Goal: Task Accomplishment & Management: Complete application form

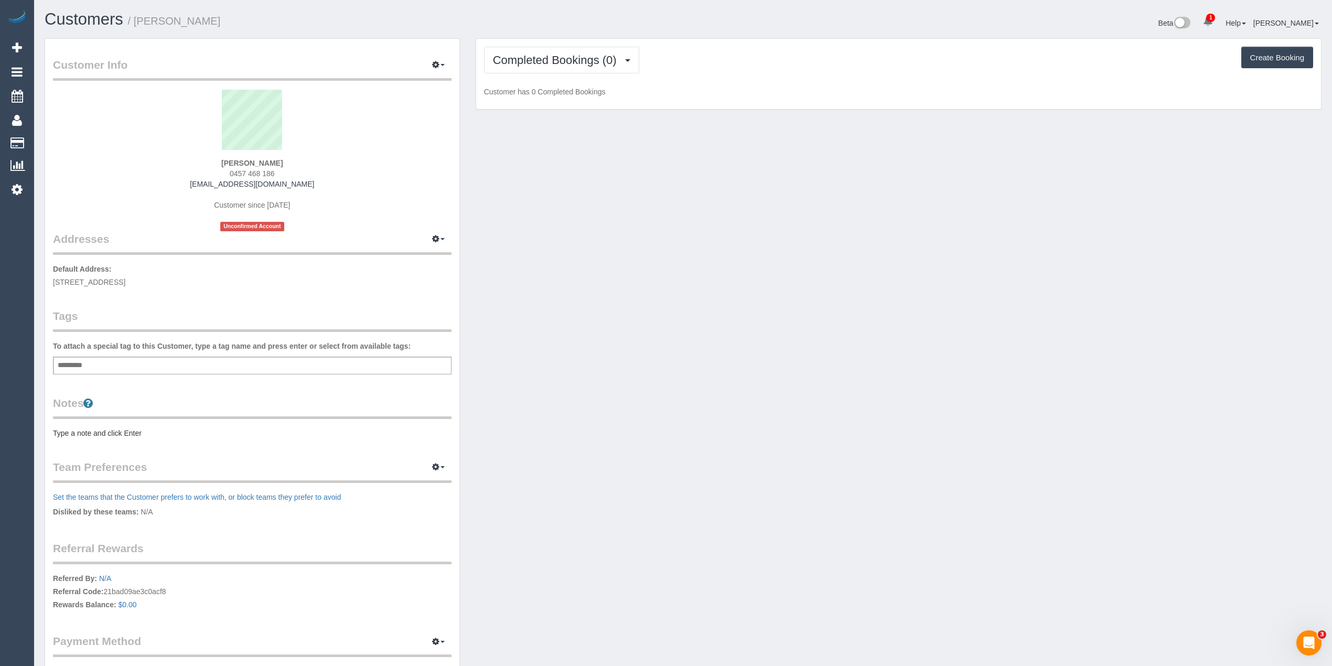
click at [105, 431] on pre "Type a note and click Enter" at bounding box center [252, 433] width 399 height 10
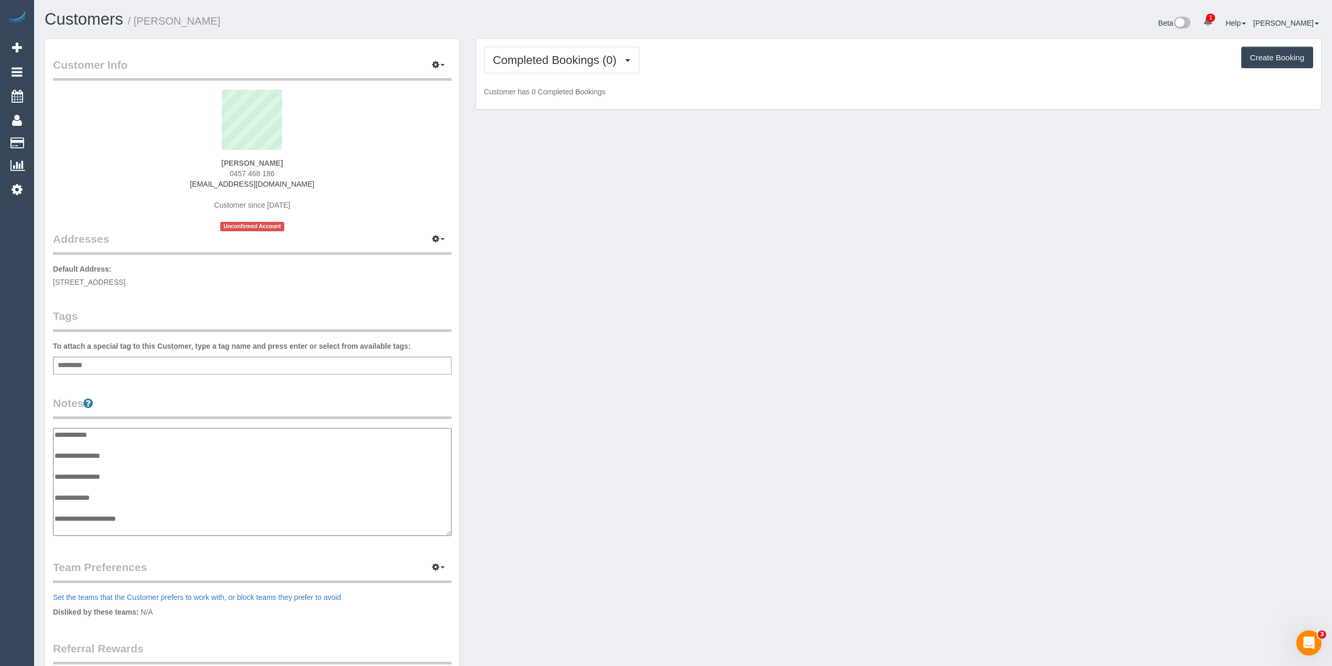
scroll to position [8, 0]
type textarea "**********"
drag, startPoint x: 534, startPoint y: 53, endPoint x: 536, endPoint y: 78, distance: 25.3
click at [534, 56] on span "Completed Bookings (0)" at bounding box center [557, 60] width 129 height 13
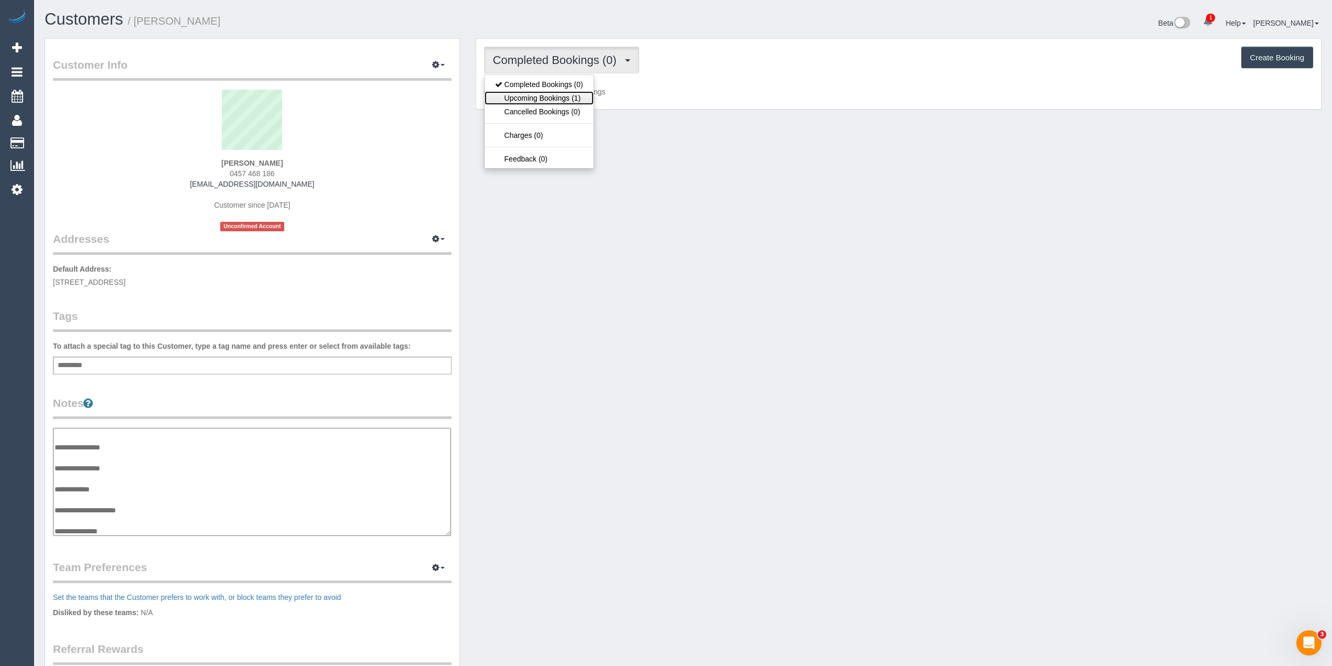
click at [529, 98] on link "Upcoming Bookings (1)" at bounding box center [539, 98] width 109 height 14
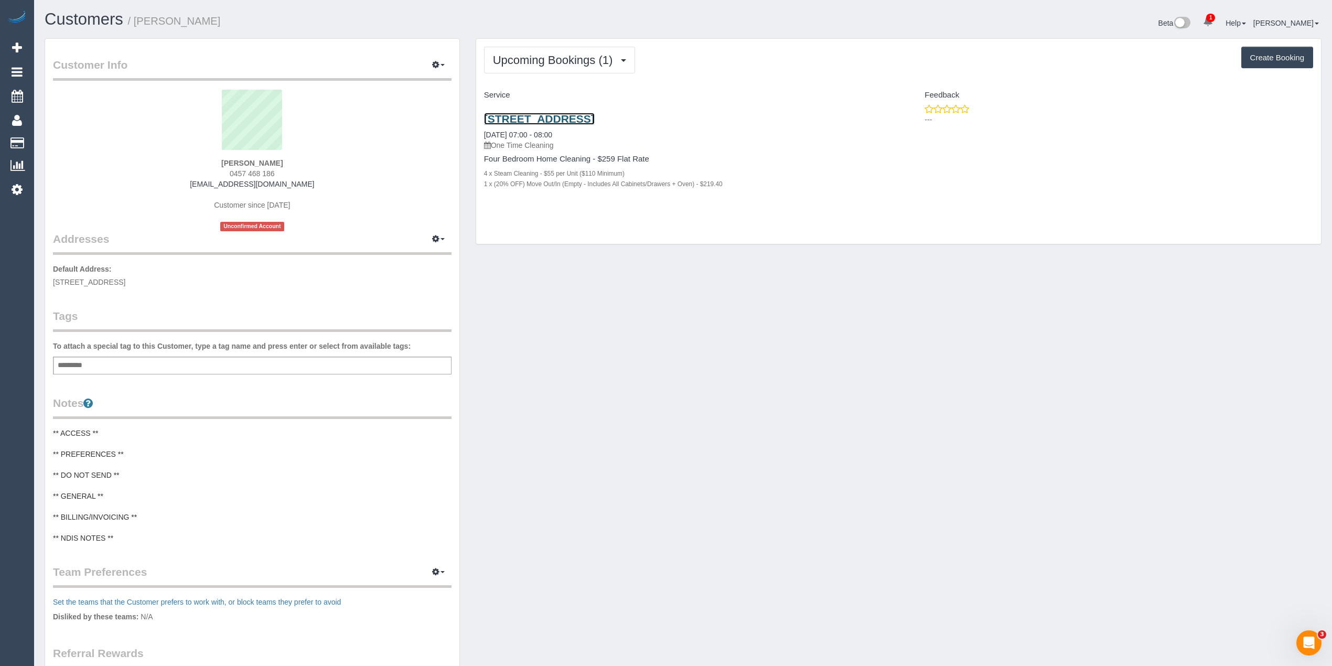
click at [552, 120] on link "1/55 Glengyle Street, Coburg, VIC 3058" at bounding box center [539, 119] width 111 height 12
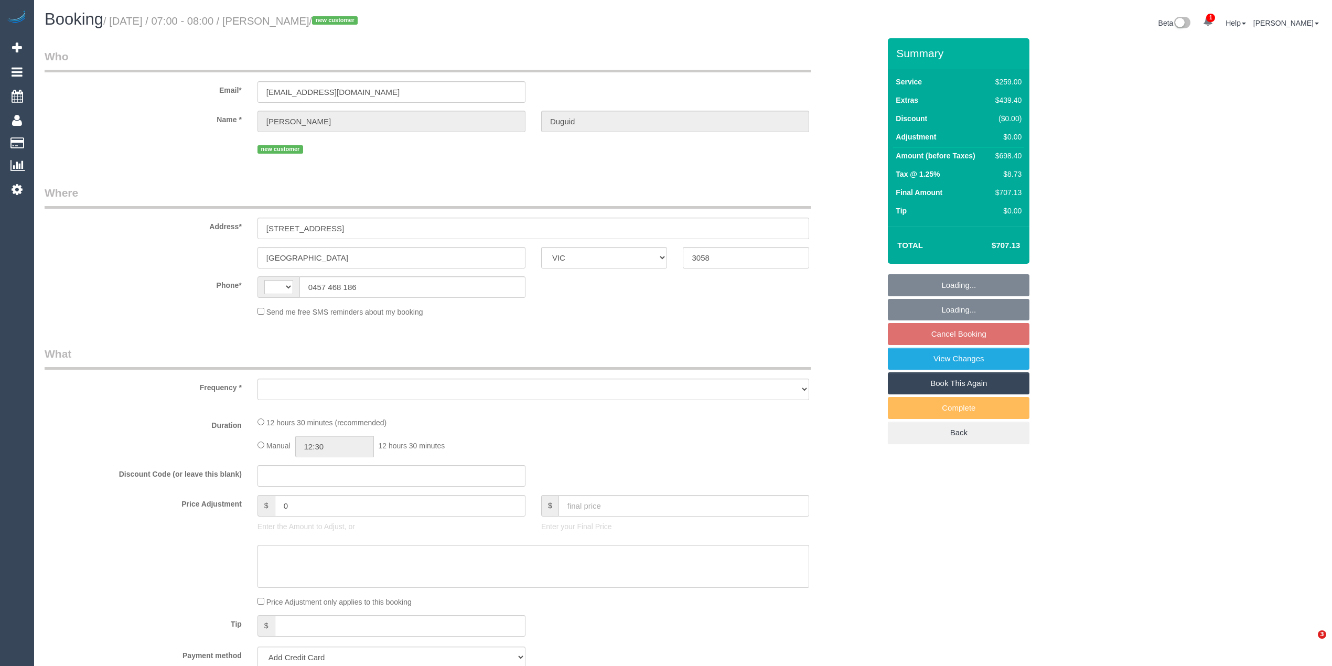
select select "VIC"
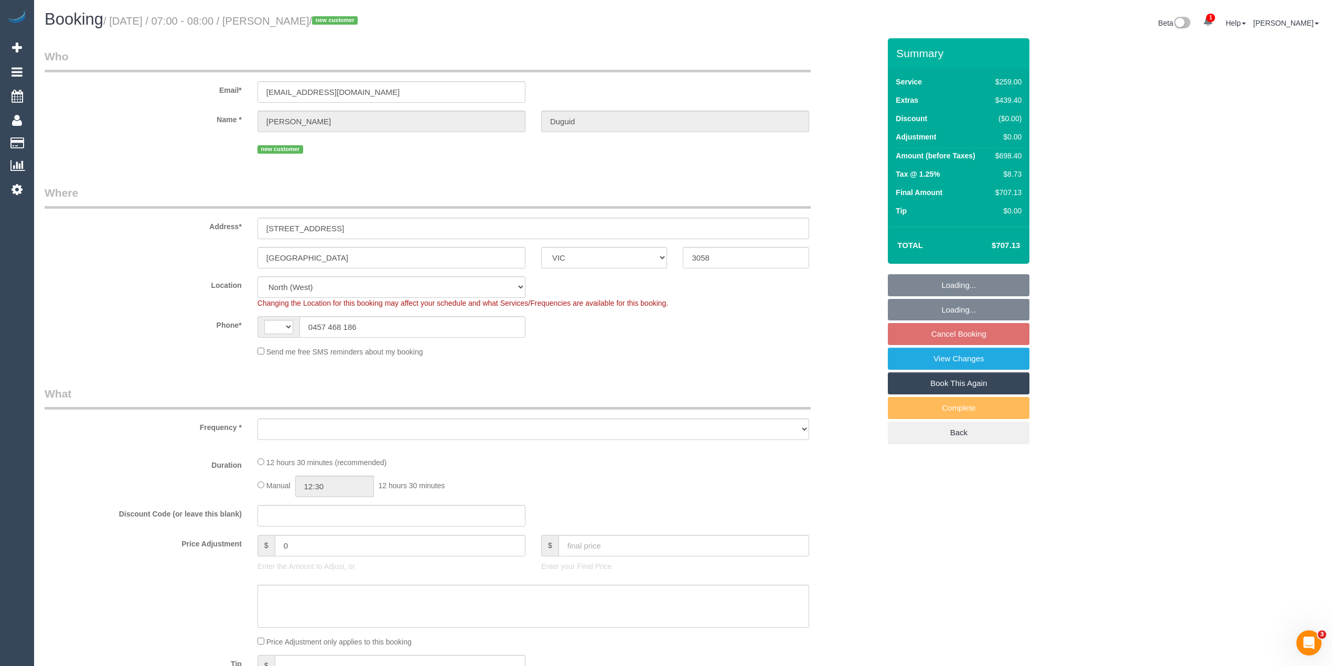
select select "string:AU"
select select "object:1520"
select select "string:stripe-pm_1S5htb2GScqysDRVbJBIlgzB"
select select "number:28"
select select "number:14"
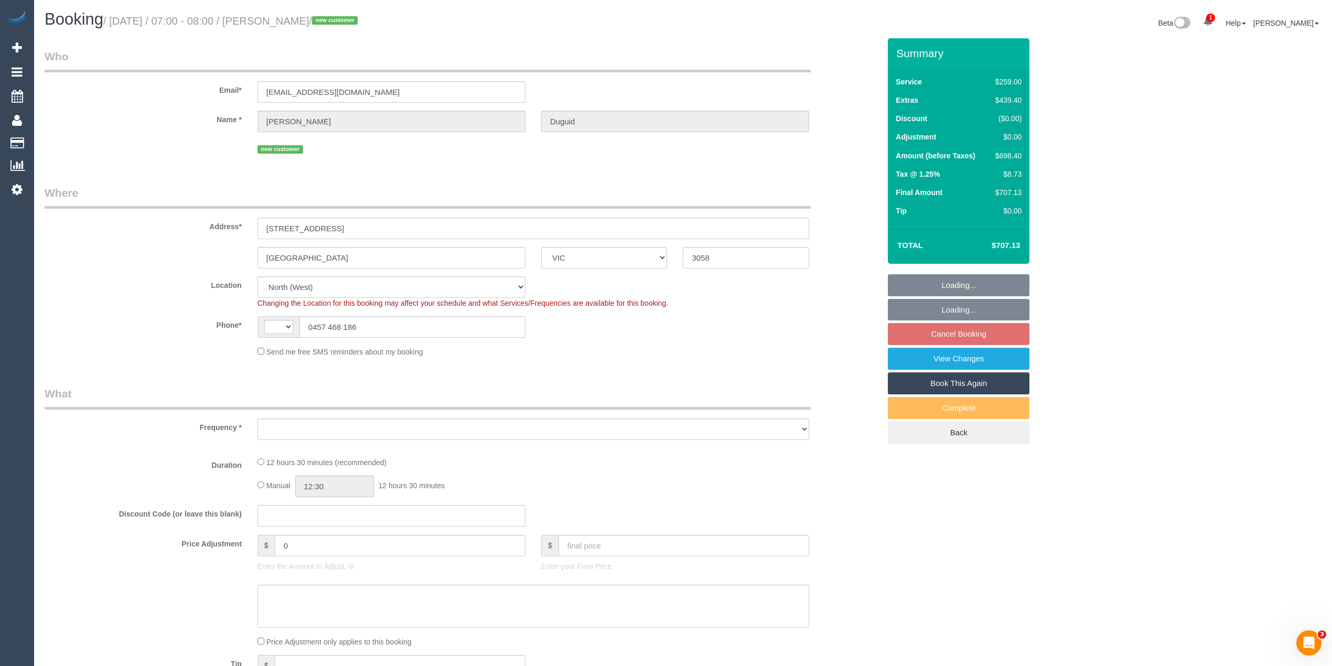
select select "number:19"
select select "number:24"
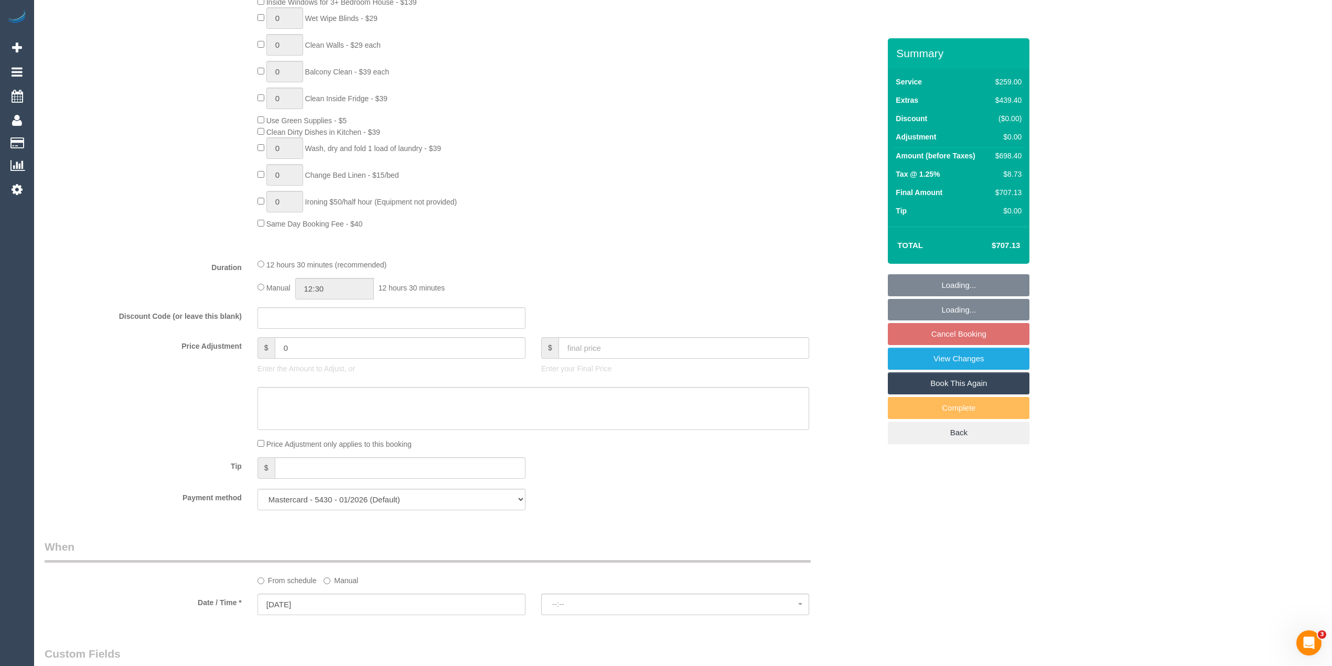
select select "spot1"
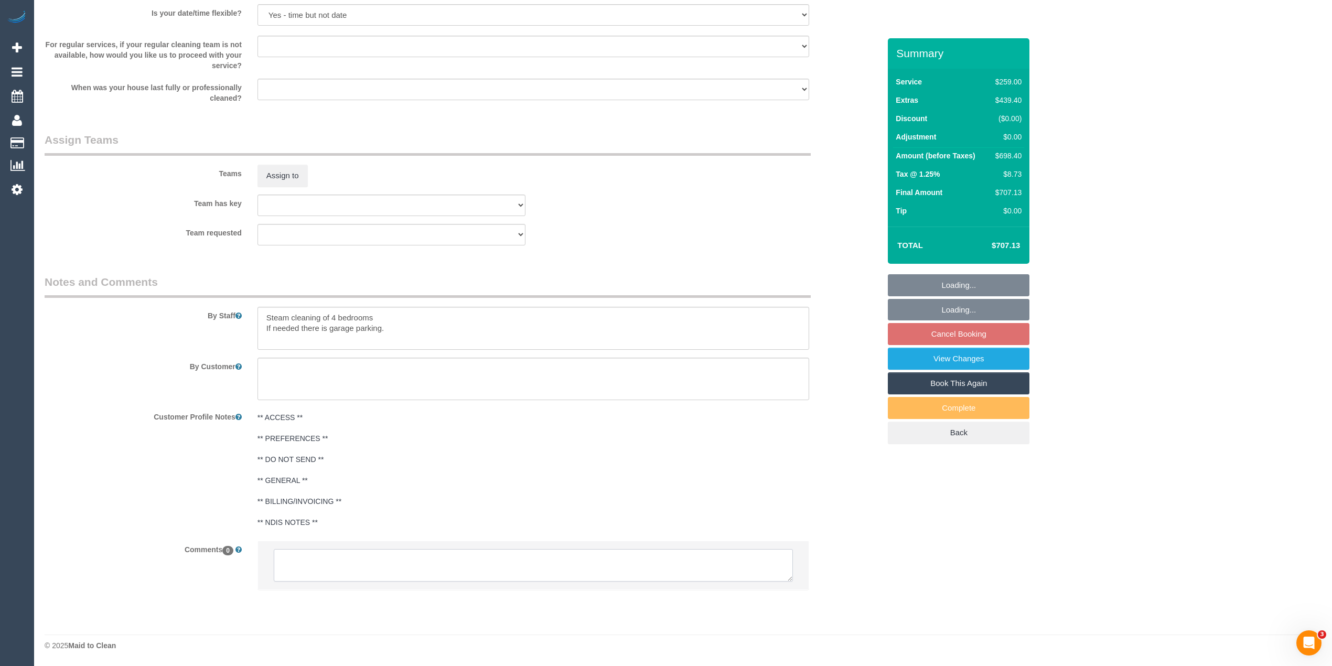
click at [378, 559] on textarea at bounding box center [533, 565] width 519 height 33
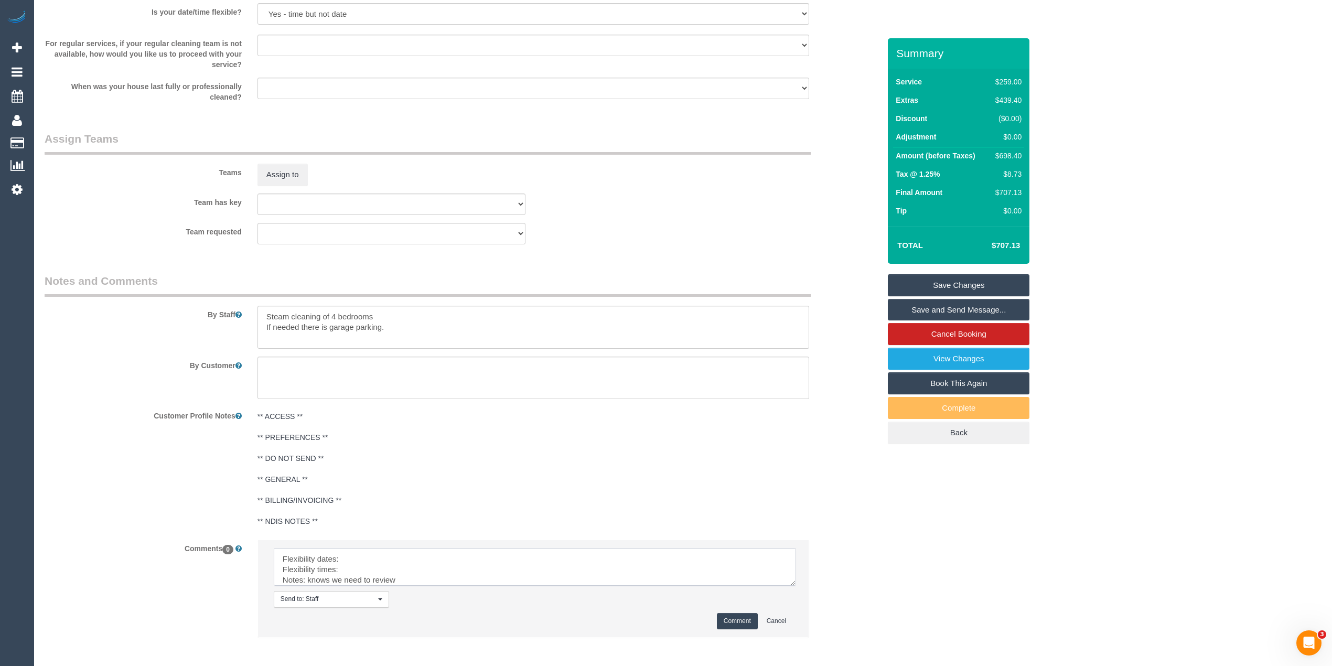
drag, startPoint x: 785, startPoint y: 575, endPoint x: 792, endPoint y: 621, distance: 46.2
click at [792, 586] on textarea at bounding box center [535, 567] width 522 height 38
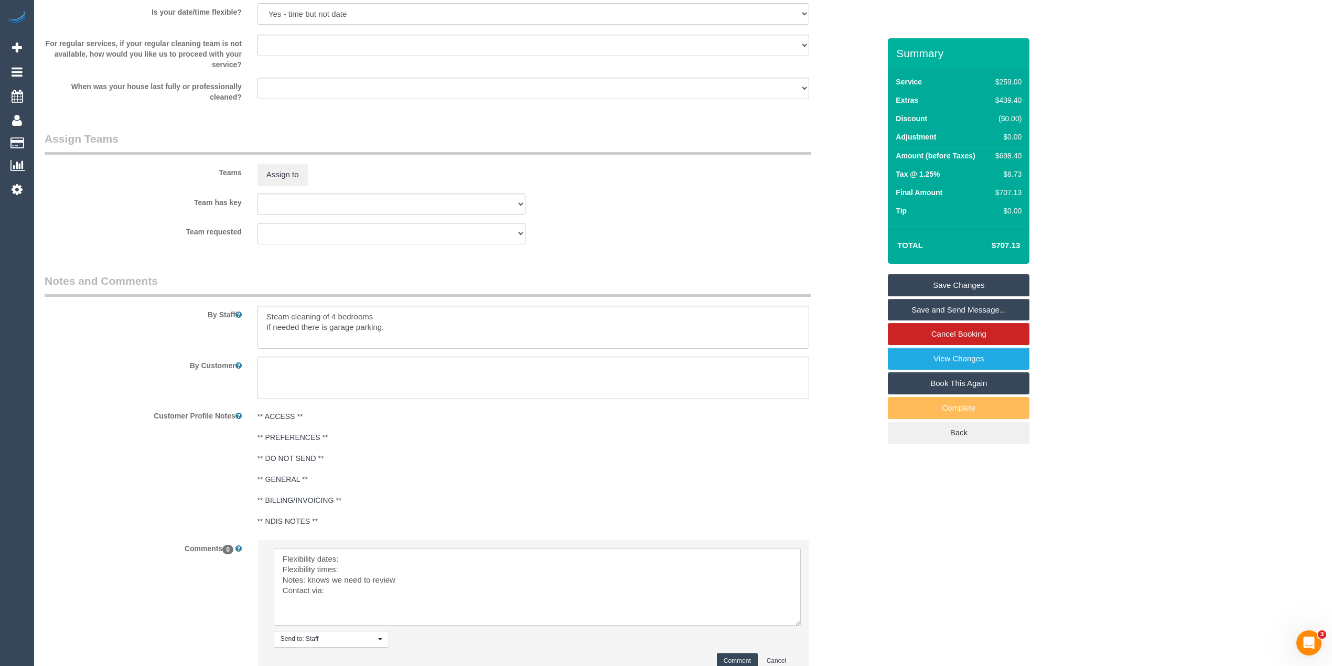
click at [364, 563] on textarea at bounding box center [537, 587] width 527 height 78
click at [356, 568] on textarea at bounding box center [537, 587] width 527 height 78
click at [349, 599] on textarea at bounding box center [537, 587] width 527 height 78
type textarea "Flexibility dates: [DATE] strongly preferred but could do [DATE] afternoon Flex…"
click at [741, 662] on button "Comment" at bounding box center [737, 661] width 41 height 16
